Goal: Check status

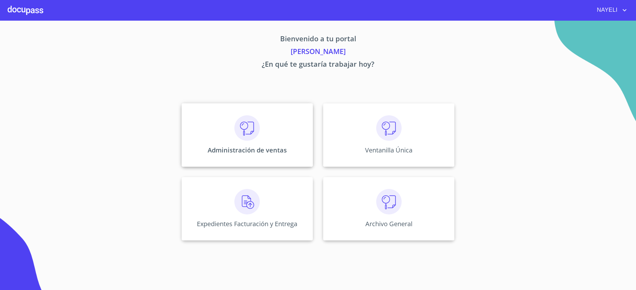
click at [198, 150] on div "Administración de ventas" at bounding box center [246, 135] width 131 height 64
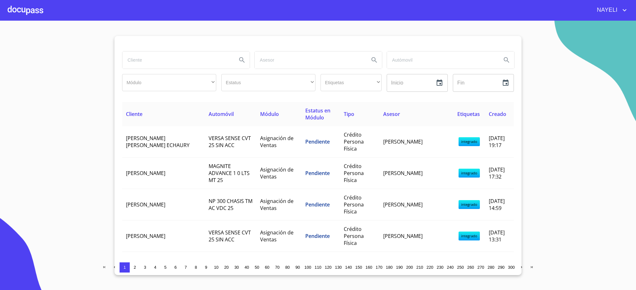
click at [144, 59] on input "search" at bounding box center [176, 59] width 109 height 17
type input "RYC"
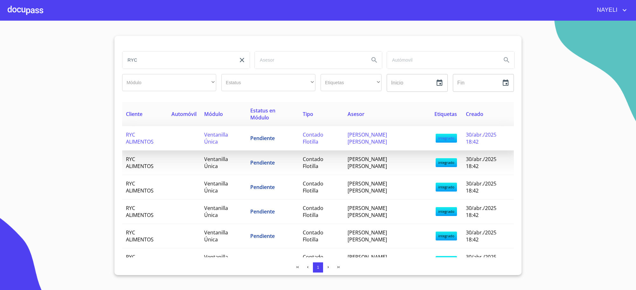
click at [217, 133] on span "Ventanilla Única" at bounding box center [216, 138] width 24 height 14
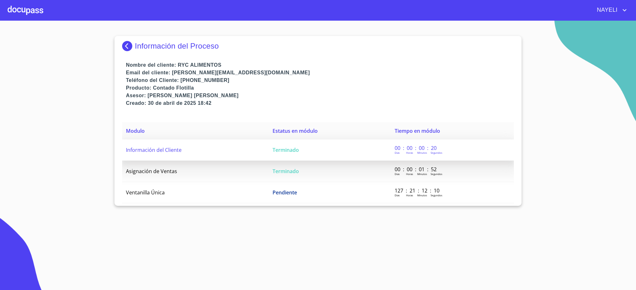
click at [296, 150] on span "Terminado" at bounding box center [285, 149] width 26 height 7
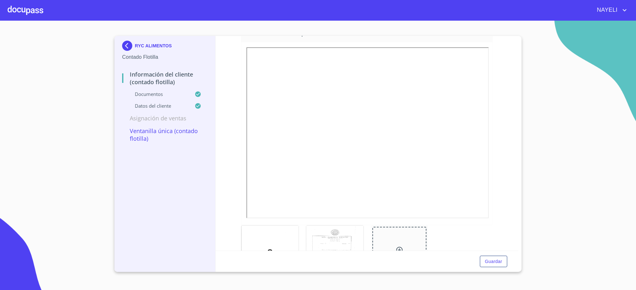
scroll to position [973, 0]
click at [325, 240] on div at bounding box center [334, 250] width 57 height 51
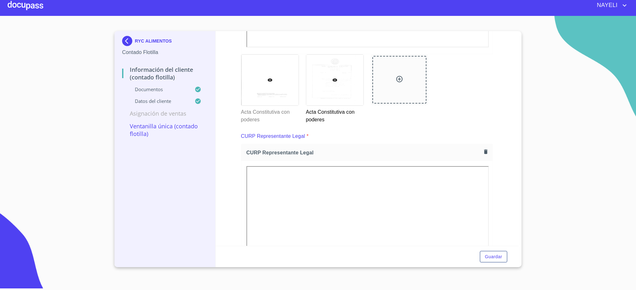
click at [267, 83] on icon at bounding box center [269, 80] width 5 height 5
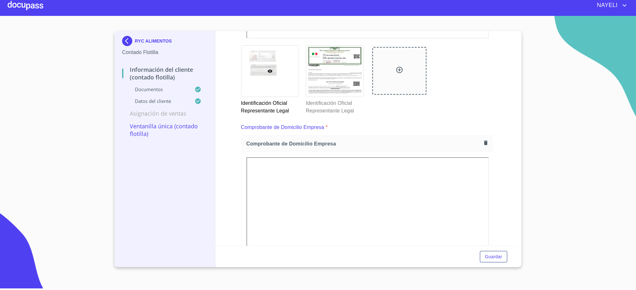
scroll to position [265, 0]
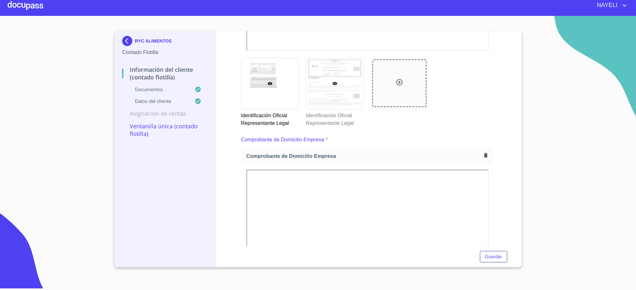
click at [312, 82] on div at bounding box center [334, 83] width 57 height 51
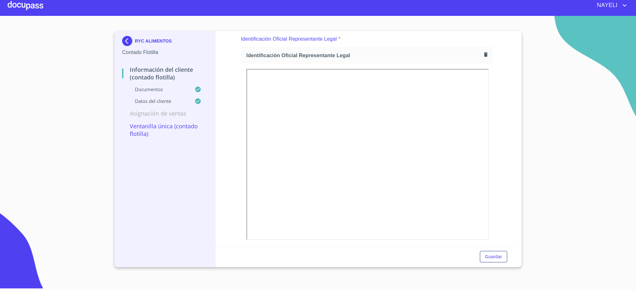
scroll to position [49, 0]
